Goal: Task Accomplishment & Management: Manage account settings

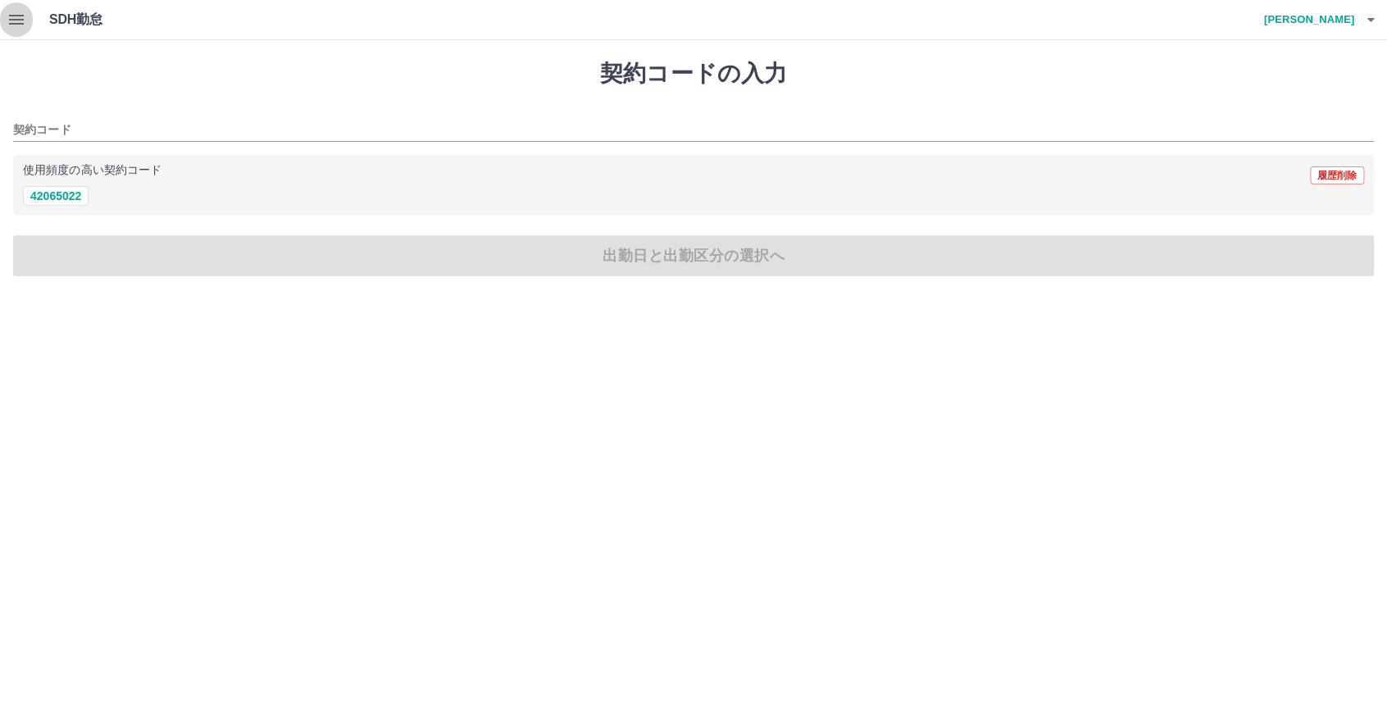
click at [20, 21] on icon "button" at bounding box center [17, 20] width 20 height 20
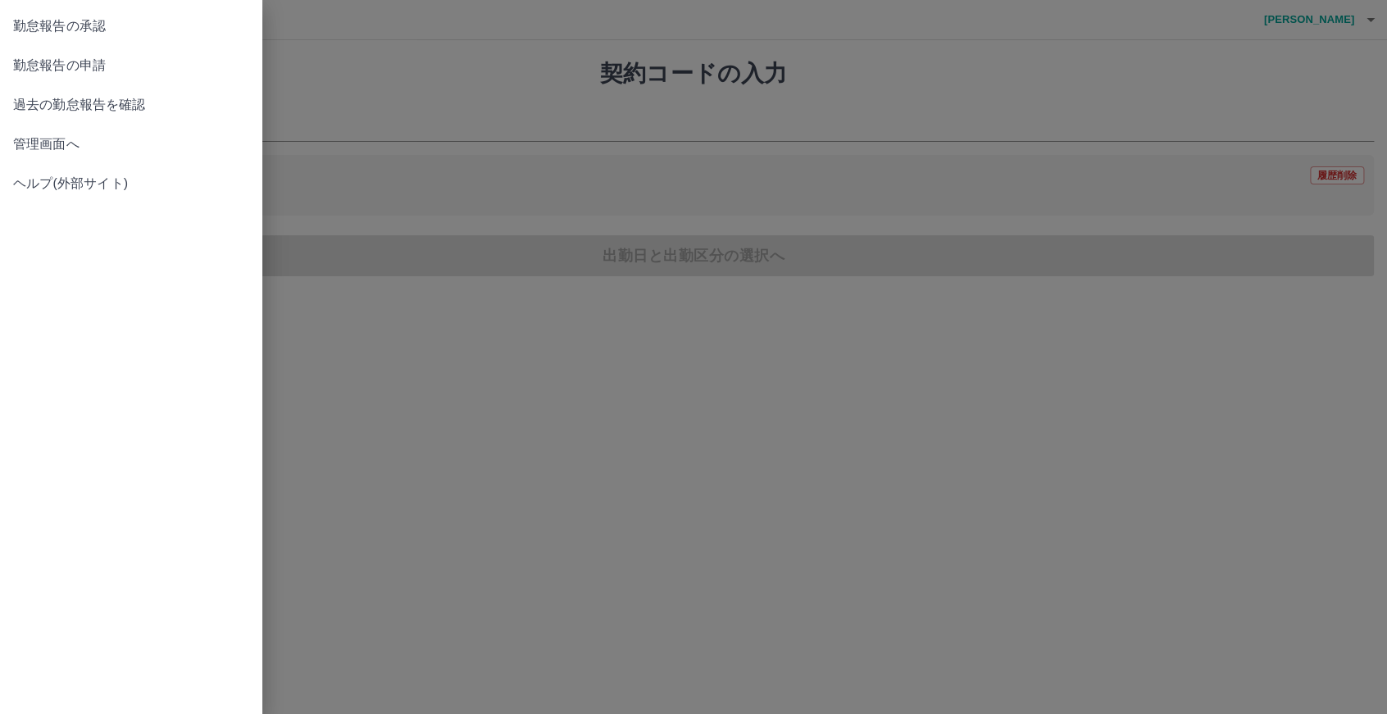
click at [39, 25] on span "勤怠報告の承認" at bounding box center [131, 26] width 236 height 20
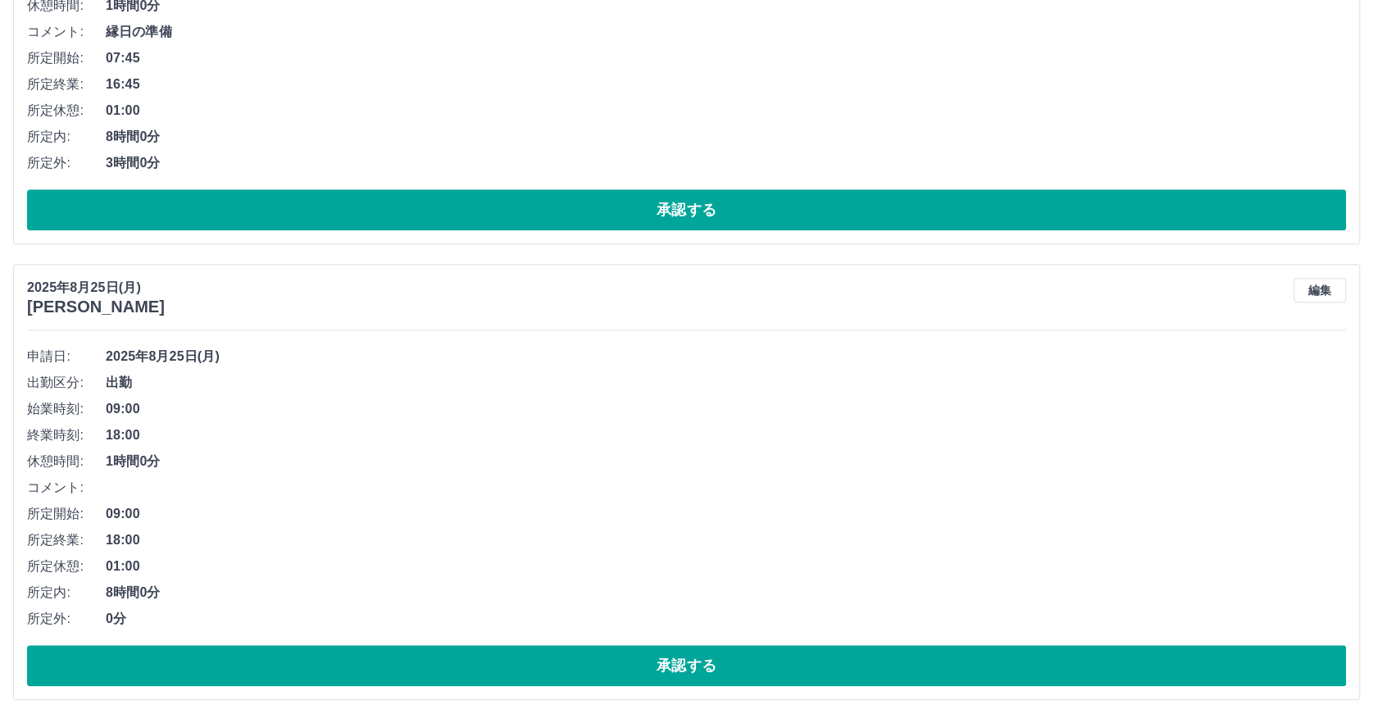
scroll to position [393, 0]
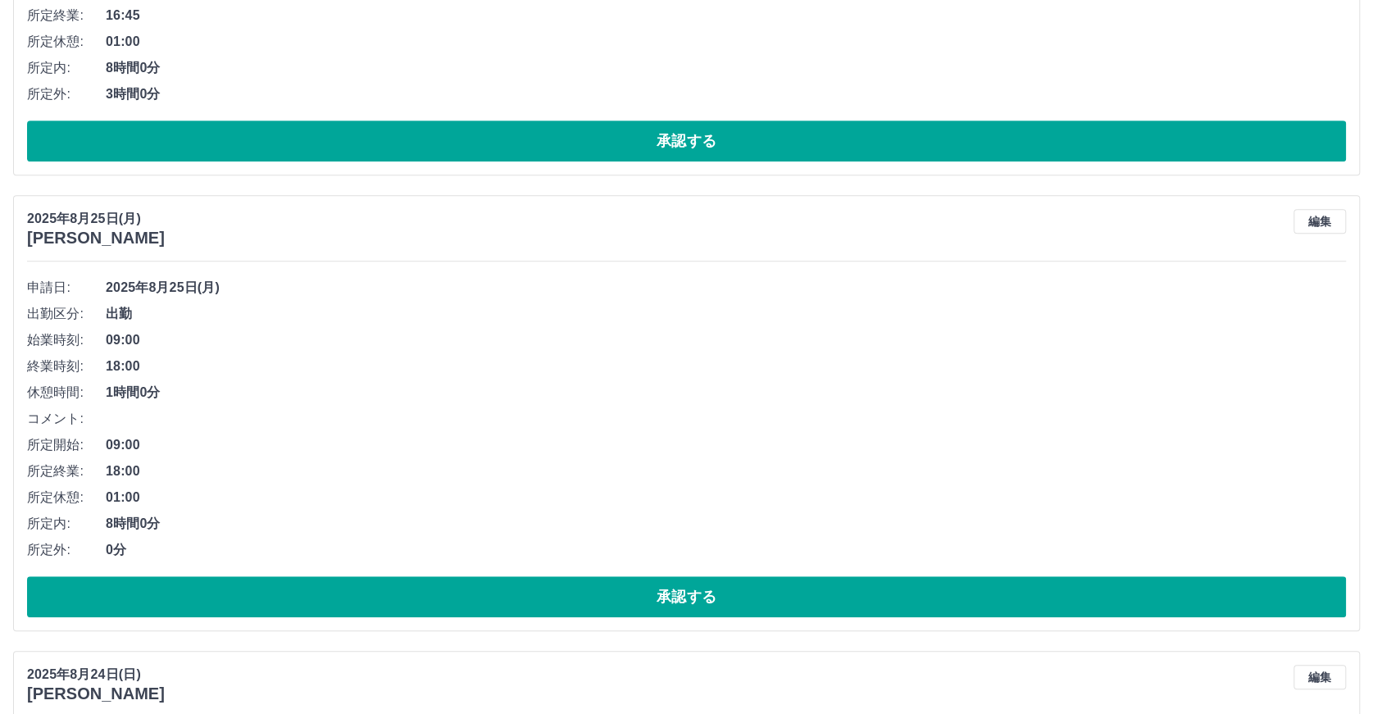
scroll to position [612, 0]
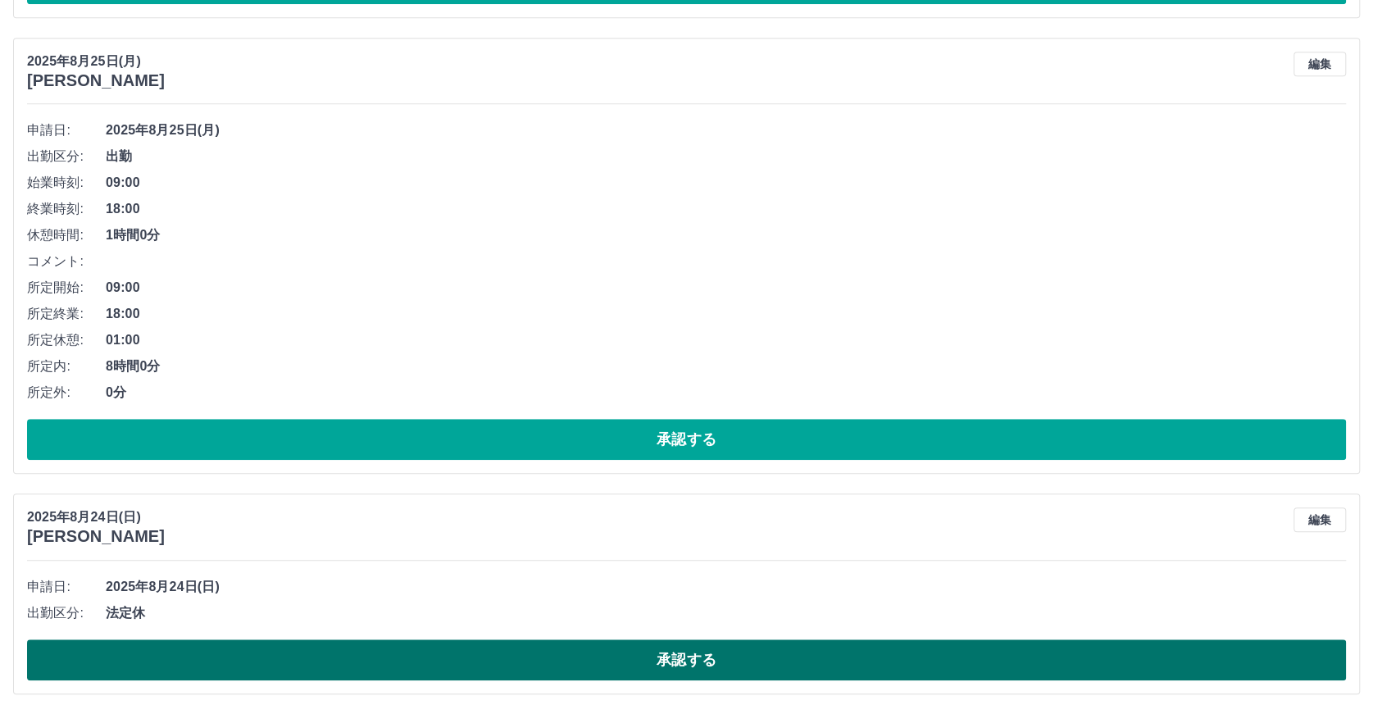
click at [704, 657] on button "承認する" at bounding box center [686, 659] width 1319 height 41
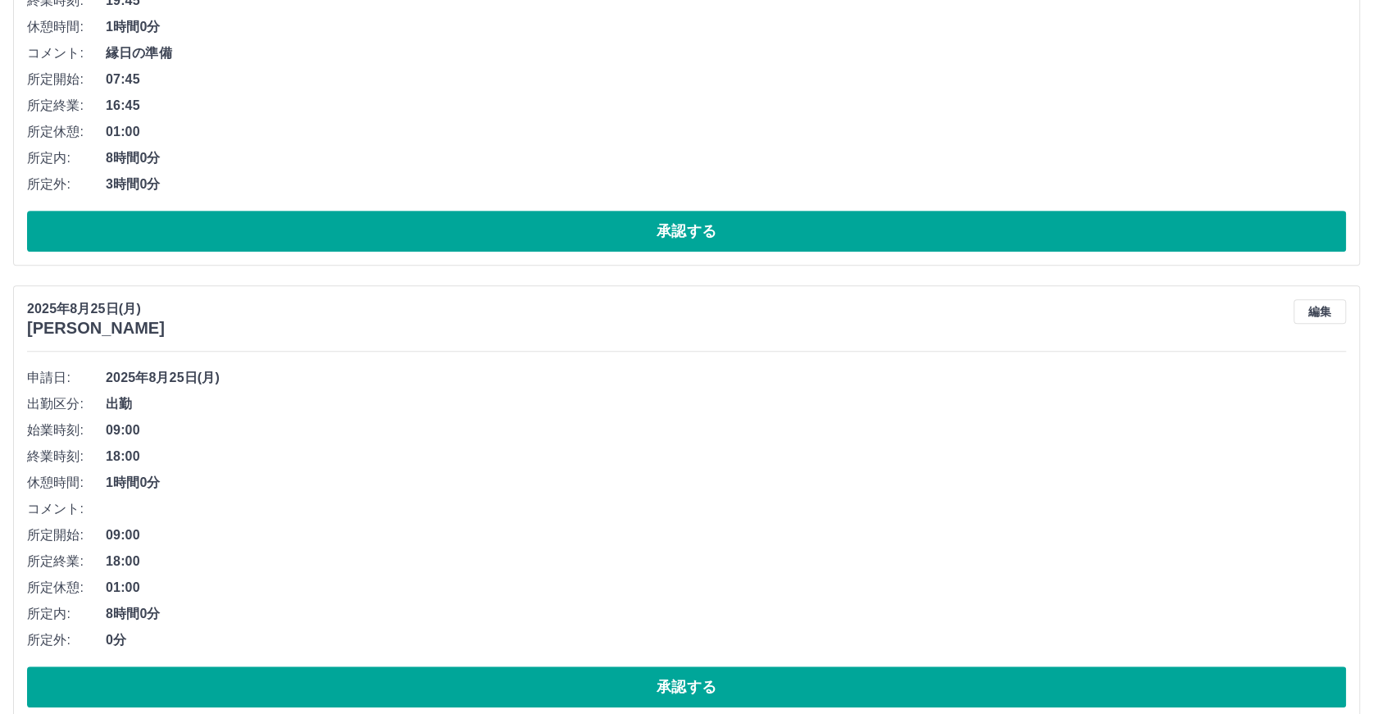
scroll to position [393, 0]
